Goal: Task Accomplishment & Management: Complete application form

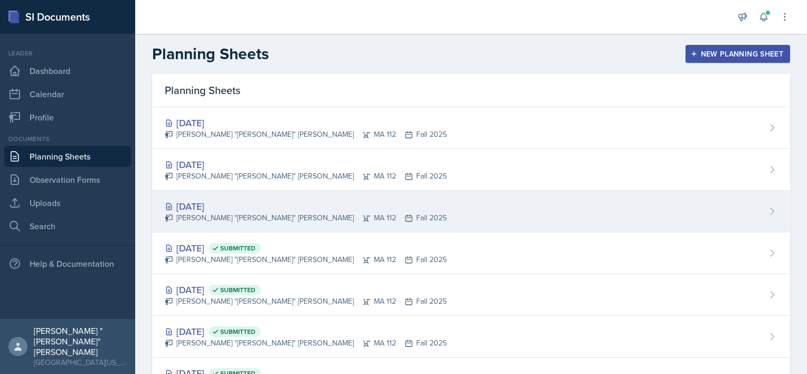
click at [215, 208] on div "[DATE]" at bounding box center [306, 206] width 282 height 14
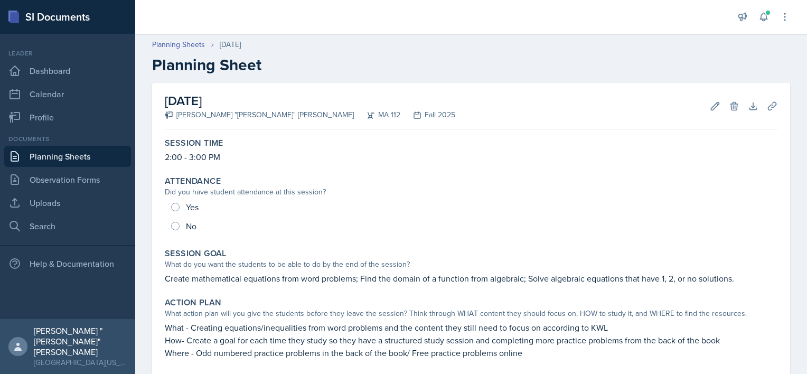
click at [215, 208] on div "Yes No" at bounding box center [471, 217] width 613 height 38
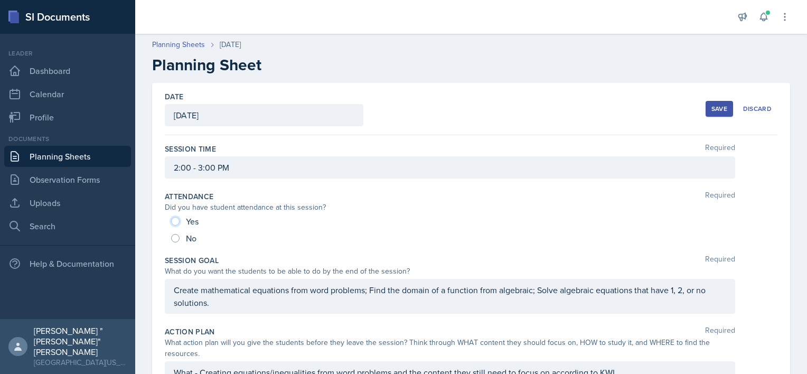
click at [176, 218] on input "Yes" at bounding box center [175, 221] width 8 height 8
radio input "true"
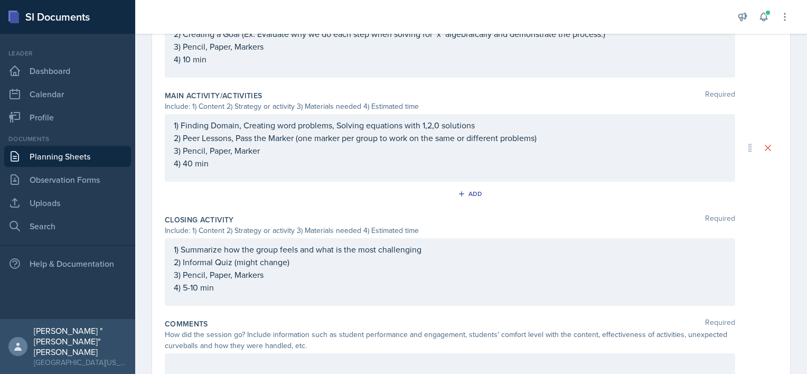
scroll to position [490, 0]
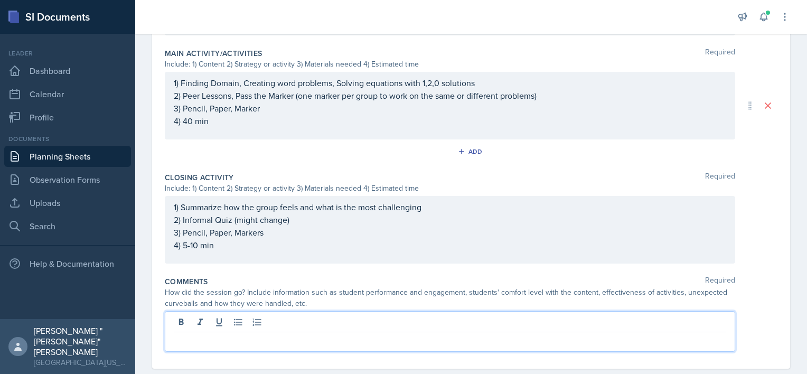
click at [230, 334] on p at bounding box center [450, 340] width 552 height 13
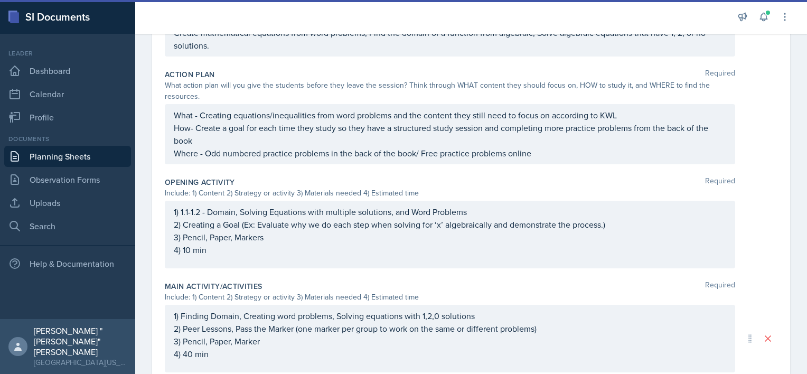
scroll to position [521, 0]
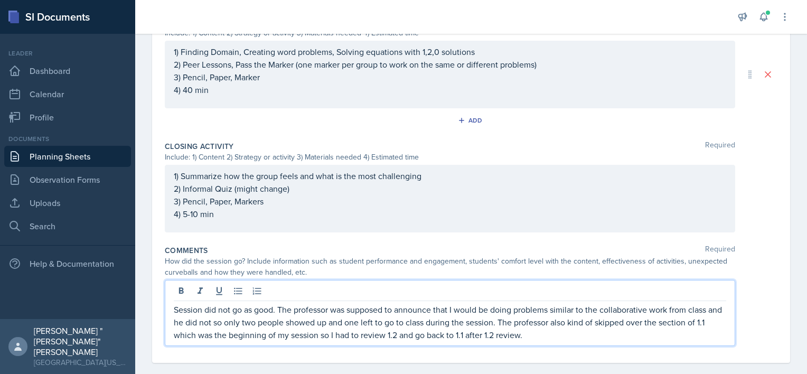
click at [275, 308] on p "Session did not go as good. The professor was supposed to announce that I would…" at bounding box center [450, 322] width 552 height 38
click at [580, 338] on p "Session did not go as good this time. The professor was supposed to announce th…" at bounding box center [450, 322] width 552 height 38
click at [612, 333] on p "Session did not go as good this time. The professor was supposed to announce th…" at bounding box center [450, 322] width 552 height 38
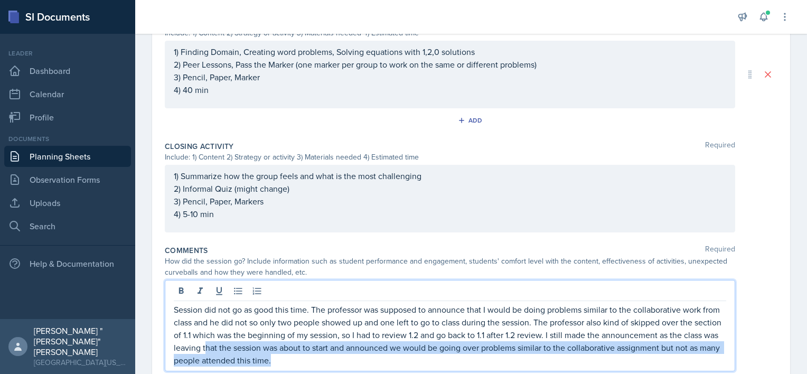
scroll to position [526, 0]
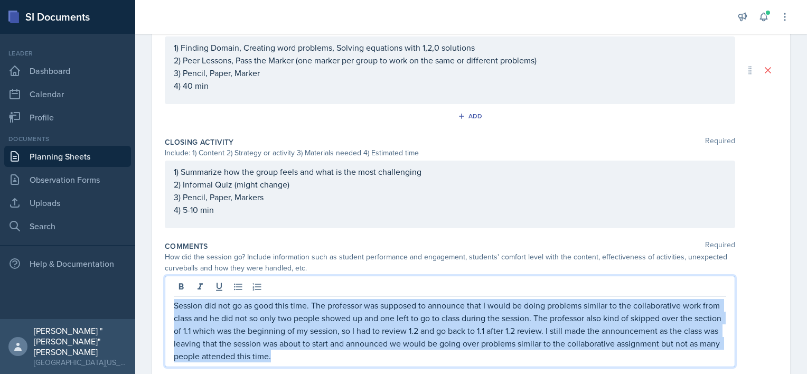
drag, startPoint x: 355, startPoint y: 361, endPoint x: 171, endPoint y: 308, distance: 191.7
click at [171, 308] on div "Session did not go as good this time. The professor was supposed to announce th…" at bounding box center [450, 321] width 570 height 91
copy p "Session did not go as good this time. The professor was supposed to announce th…"
click at [335, 352] on p "Session did not go as good this time. The professor was supposed to announce th…" at bounding box center [450, 330] width 552 height 63
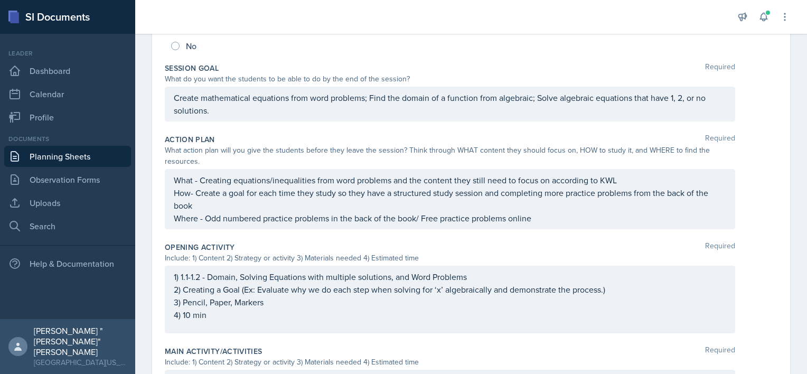
scroll to position [0, 0]
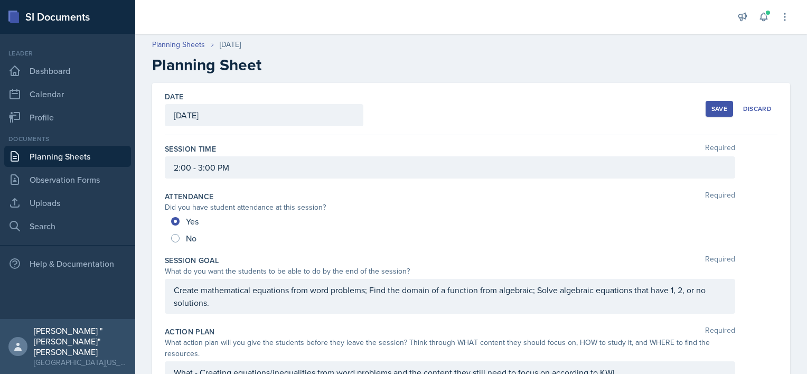
click at [714, 106] on div "Save" at bounding box center [719, 109] width 16 height 8
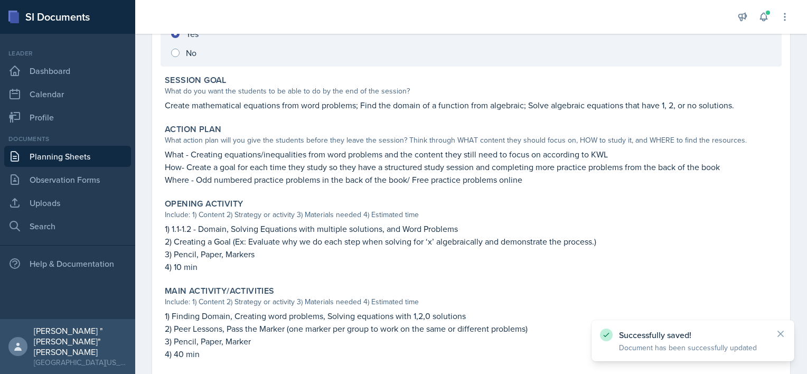
scroll to position [417, 0]
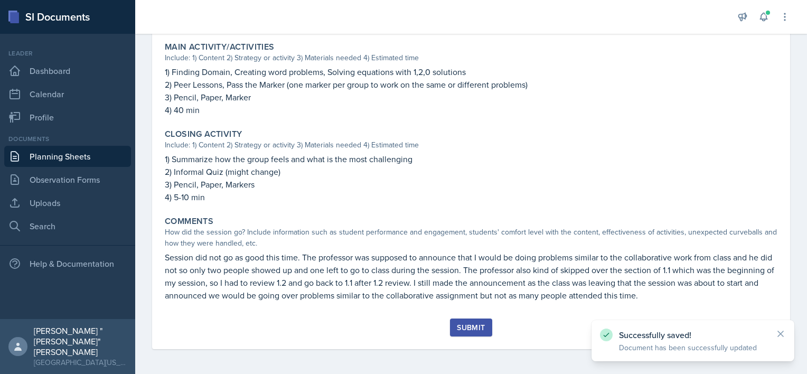
click at [490, 332] on div "Submit" at bounding box center [471, 333] width 613 height 31
click at [463, 326] on div "Submit" at bounding box center [471, 327] width 28 height 8
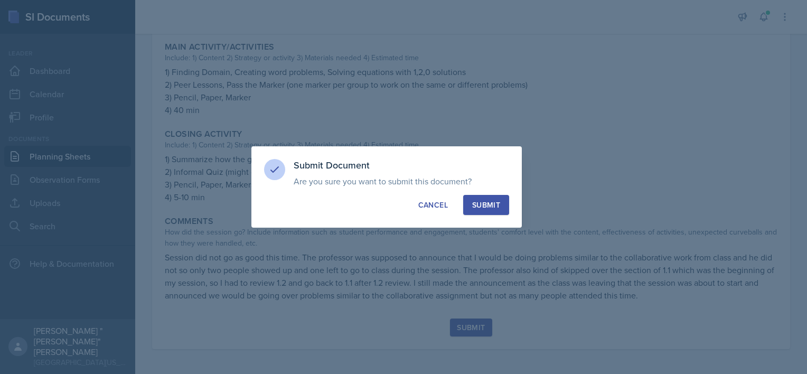
click at [483, 207] on div "Submit" at bounding box center [486, 205] width 28 height 11
radio input "true"
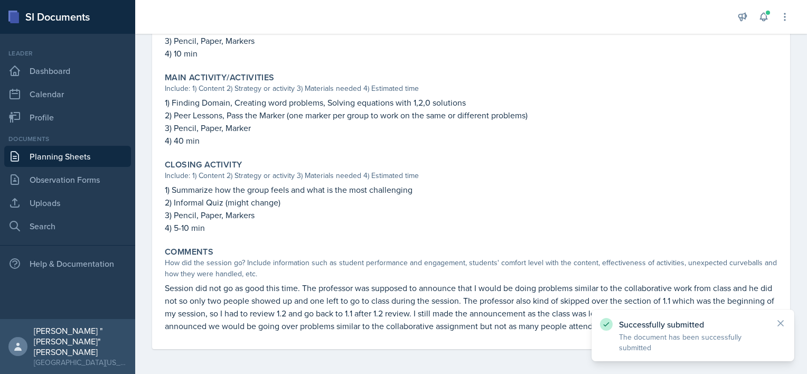
click at [93, 153] on link "Planning Sheets" at bounding box center [67, 156] width 127 height 21
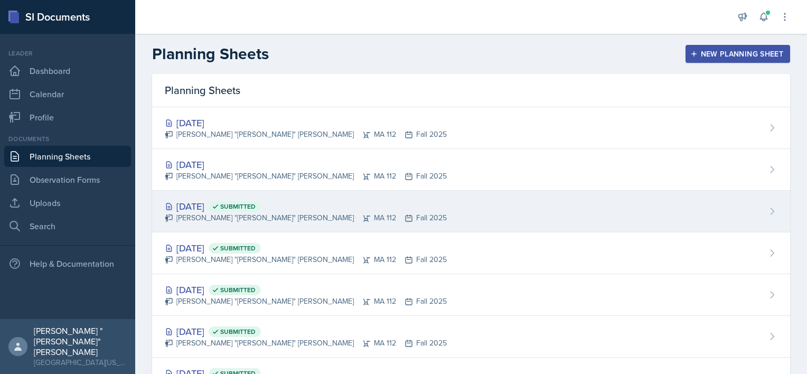
click at [241, 205] on span "Submitted" at bounding box center [235, 206] width 52 height 11
click at [241, 205] on main "Planning Sheets New Planning Sheet Planning Sheets [DATE] [PERSON_NAME] "[PERSO…" at bounding box center [471, 204] width 672 height 340
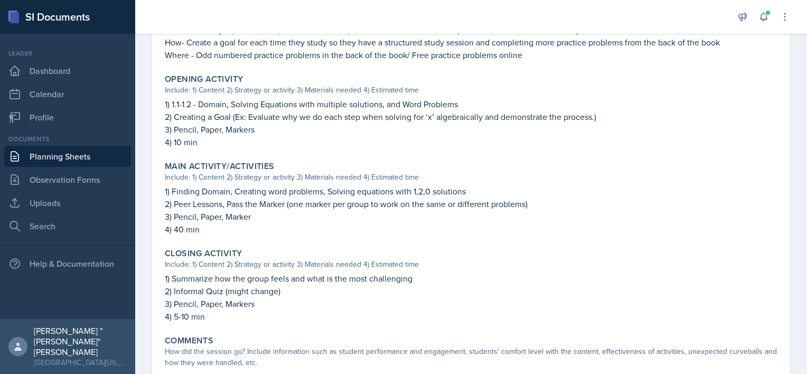
scroll to position [387, 0]
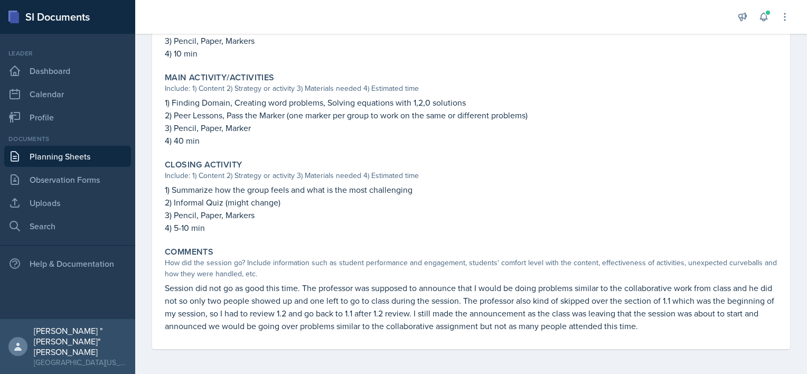
click at [80, 151] on link "Planning Sheets" at bounding box center [67, 156] width 127 height 21
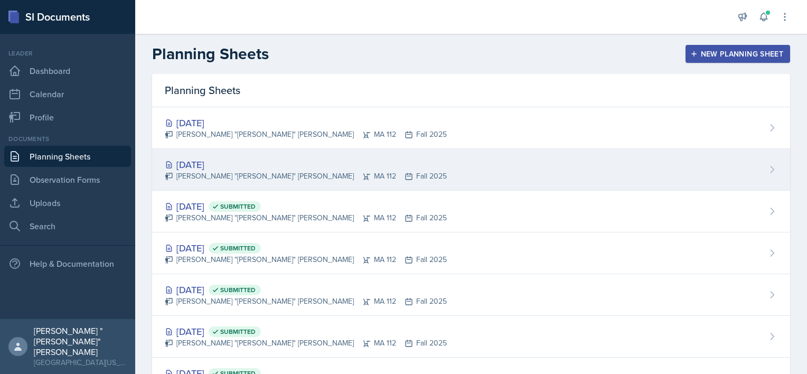
click at [240, 161] on div "[DATE]" at bounding box center [306, 164] width 282 height 14
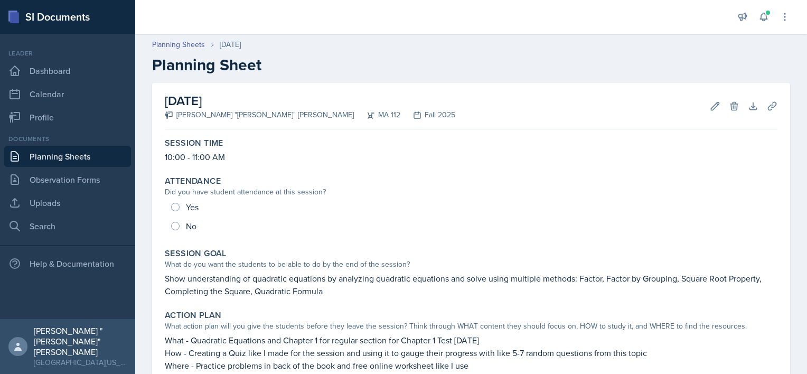
click at [109, 154] on link "Planning Sheets" at bounding box center [67, 156] width 127 height 21
